Goal: Task Accomplishment & Management: Manage account settings

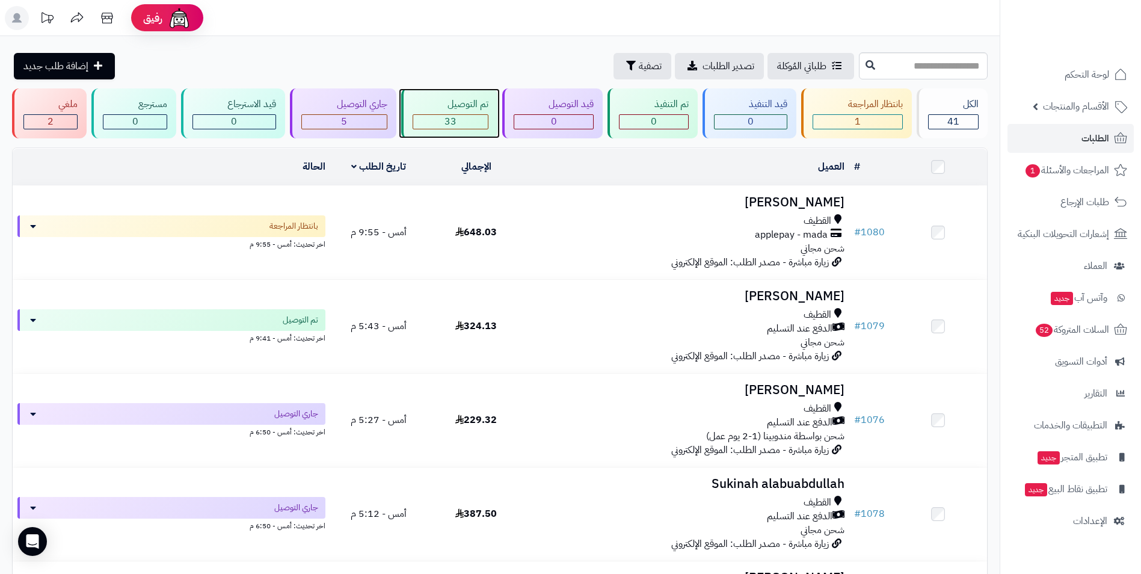
click at [468, 125] on div "33" at bounding box center [450, 122] width 75 height 14
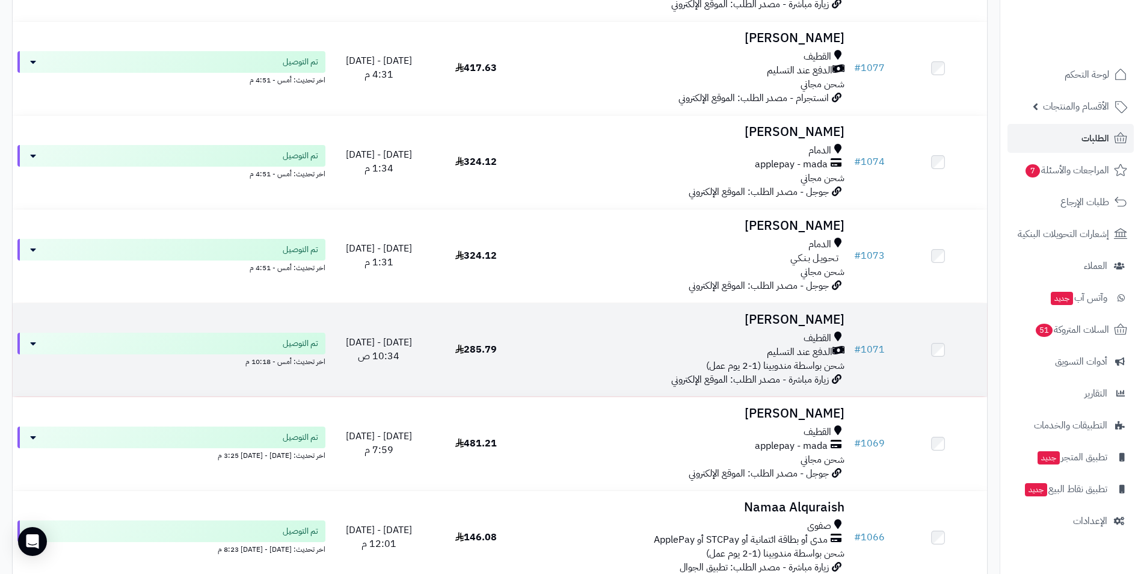
scroll to position [661, 0]
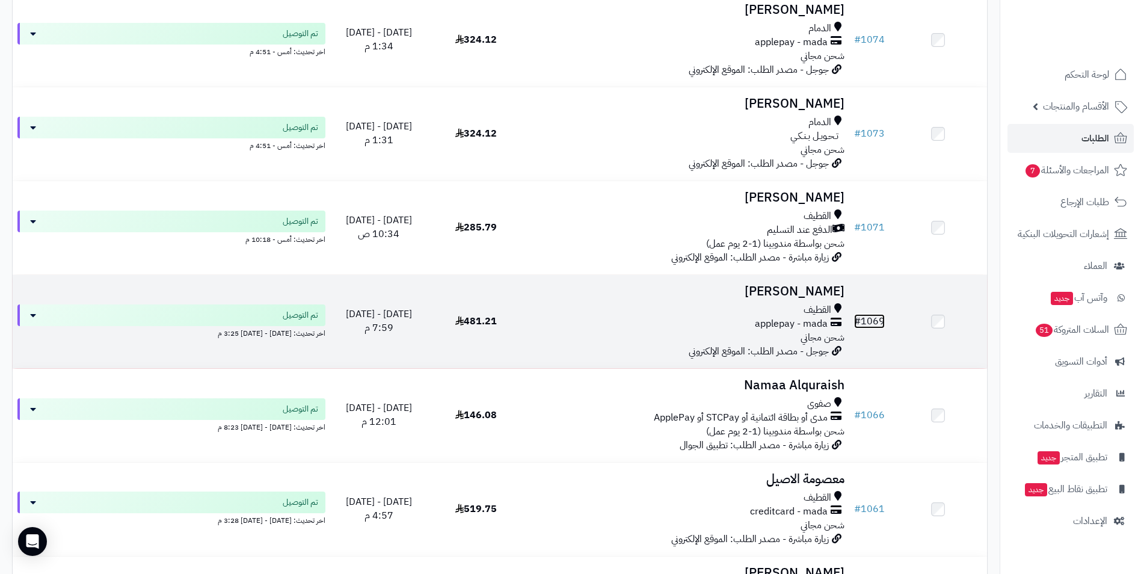
click at [872, 322] on link "# 1069" at bounding box center [869, 321] width 31 height 14
